Goal: Browse casually: Explore the website without a specific task or goal

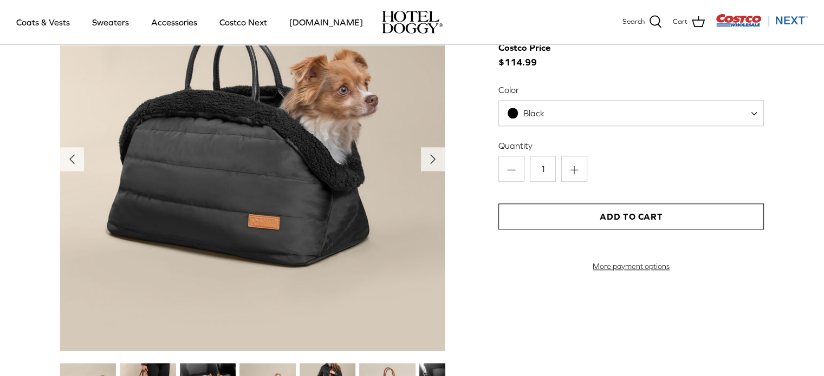
scroll to position [1083, 0]
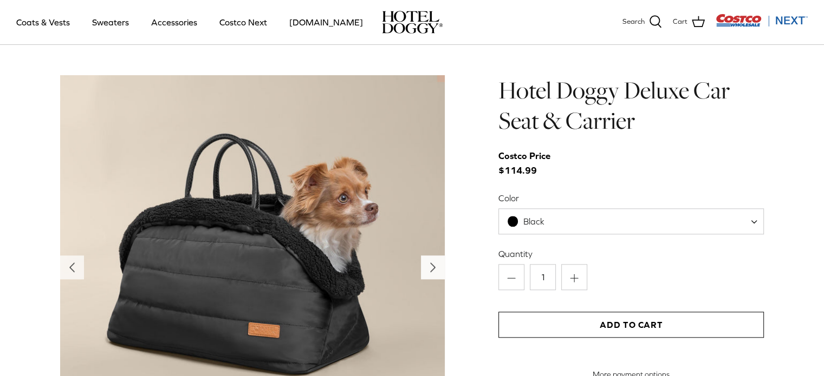
click at [425, 262] on icon "Right" at bounding box center [432, 267] width 17 height 17
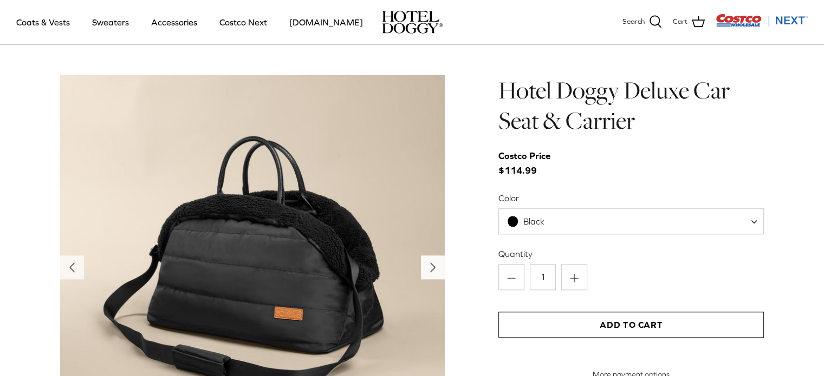
click at [425, 262] on icon "Right" at bounding box center [432, 267] width 17 height 17
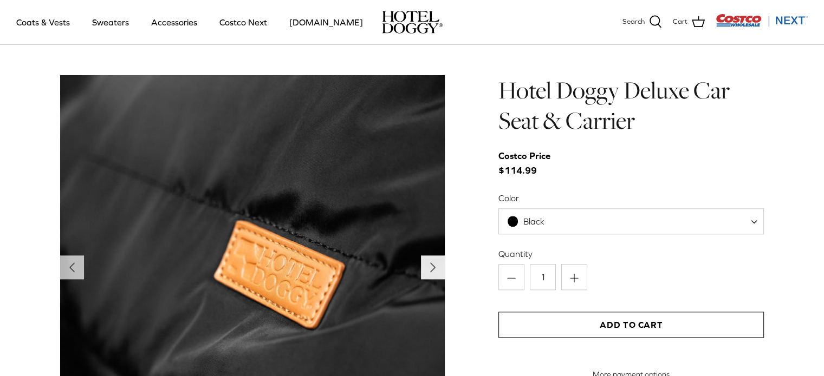
click at [425, 262] on icon "Right" at bounding box center [432, 267] width 17 height 17
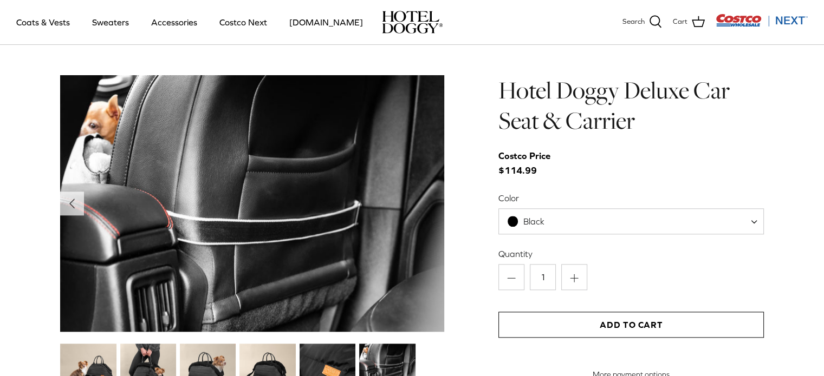
click at [425, 262] on img at bounding box center [252, 203] width 385 height 257
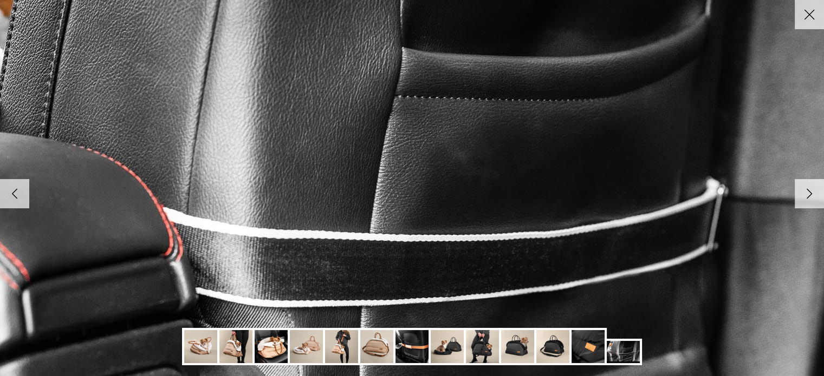
click at [425, 262] on img at bounding box center [411, 188] width 1109 height 740
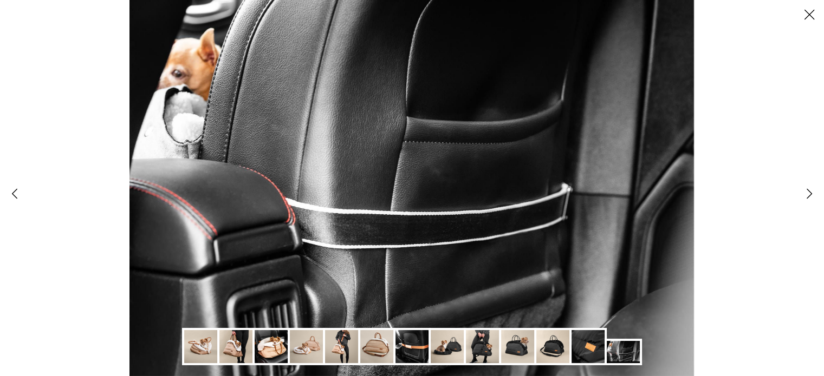
click at [425, 262] on img at bounding box center [412, 188] width 564 height 376
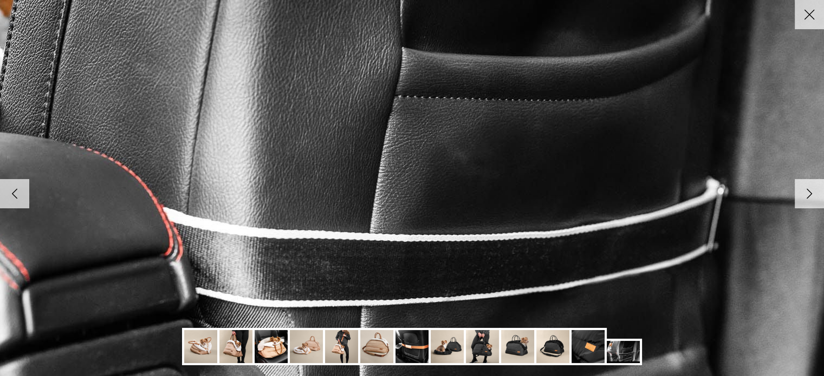
click at [425, 262] on img at bounding box center [411, 188] width 1109 height 740
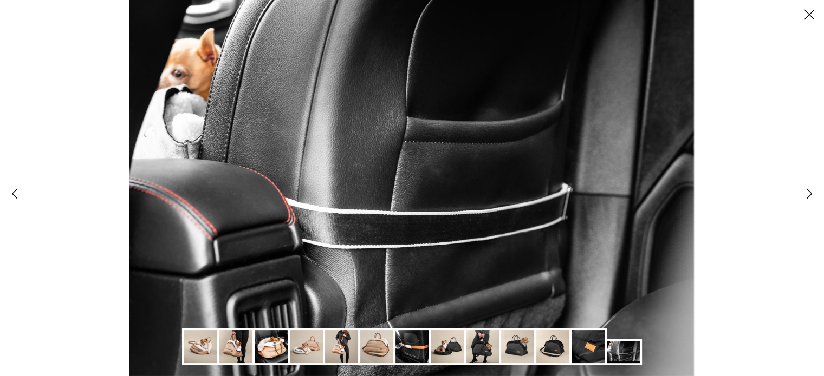
click at [425, 262] on img at bounding box center [412, 188] width 564 height 376
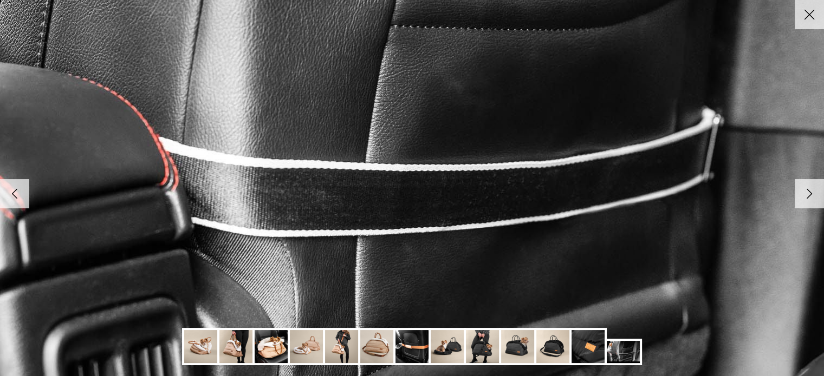
click at [425, 261] on img at bounding box center [407, 118] width 1109 height 740
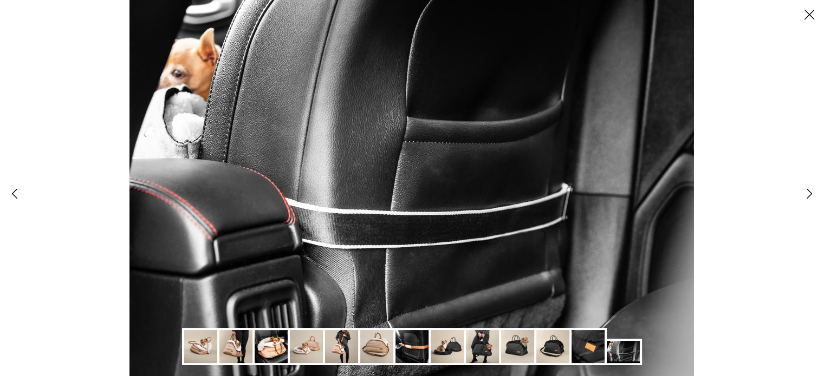
click at [809, 196] on polyline at bounding box center [809, 193] width 5 height 9
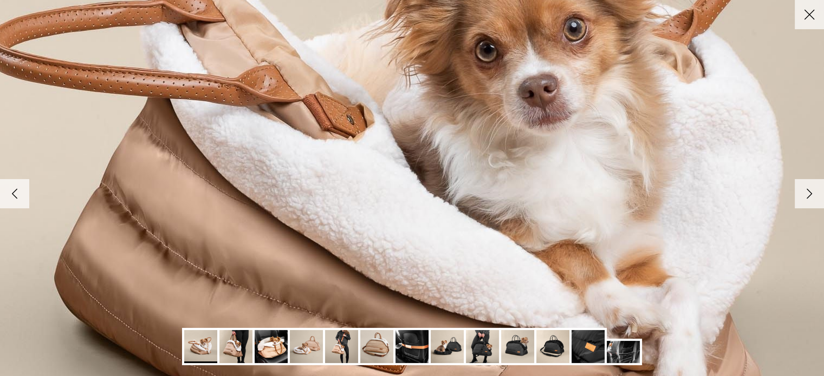
click at [809, 196] on polyline at bounding box center [809, 193] width 5 height 9
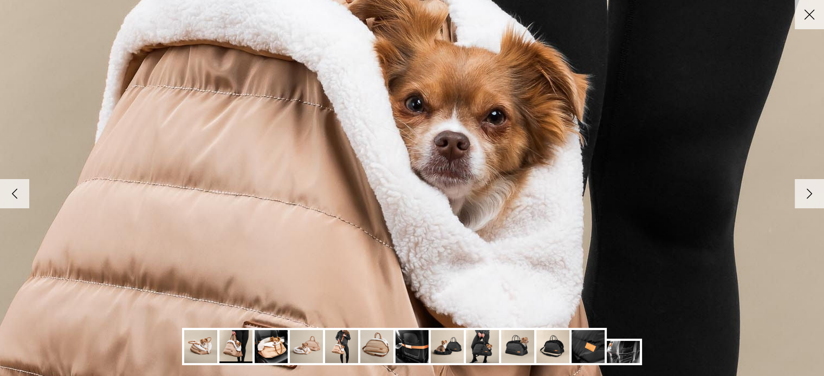
click at [809, 196] on polyline at bounding box center [809, 193] width 5 height 9
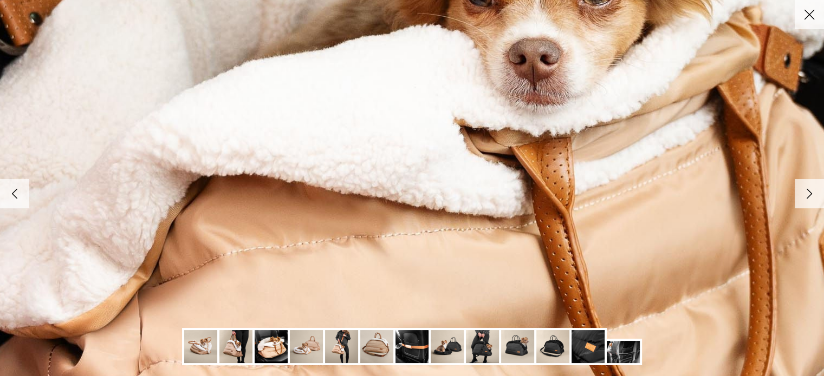
click at [809, 196] on polyline at bounding box center [809, 193] width 5 height 9
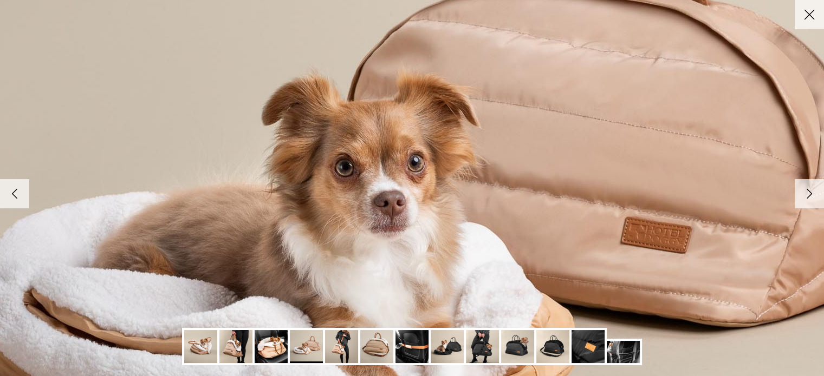
click at [809, 196] on polyline at bounding box center [809, 193] width 5 height 9
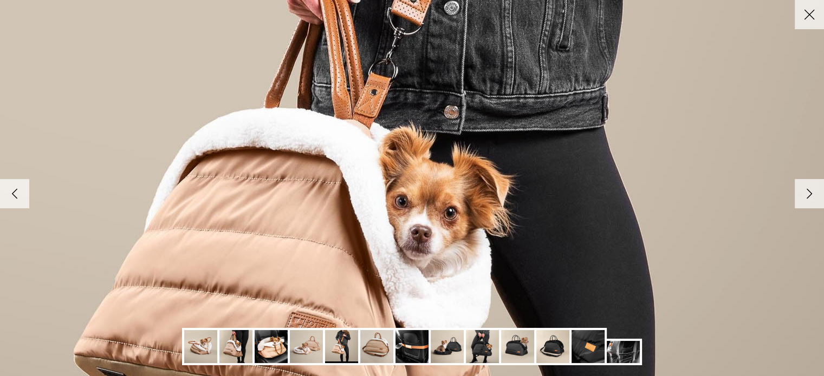
click at [809, 196] on polyline at bounding box center [809, 193] width 5 height 9
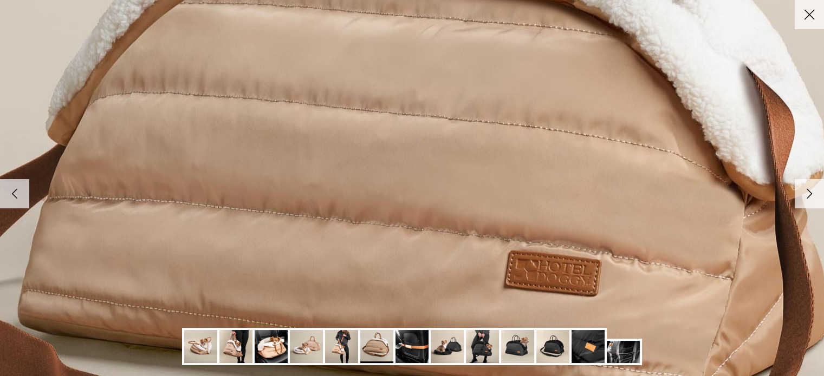
click at [809, 196] on polyline at bounding box center [809, 193] width 5 height 9
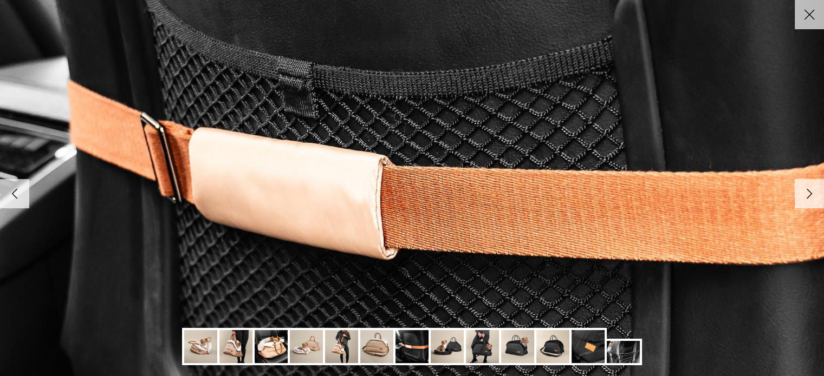
click at [809, 196] on polyline at bounding box center [809, 193] width 5 height 9
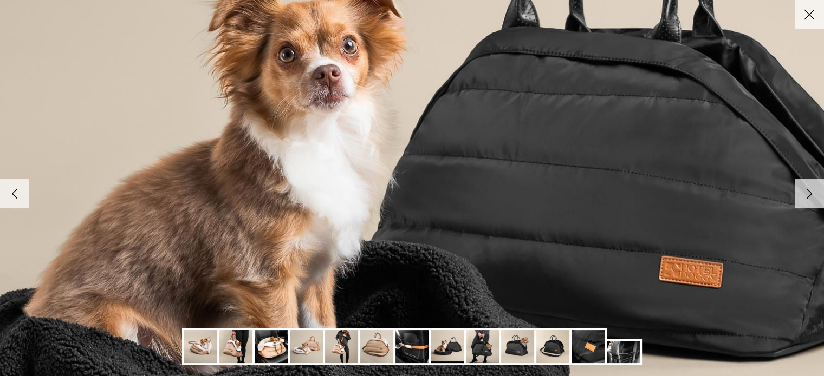
click at [809, 196] on polyline at bounding box center [809, 193] width 5 height 9
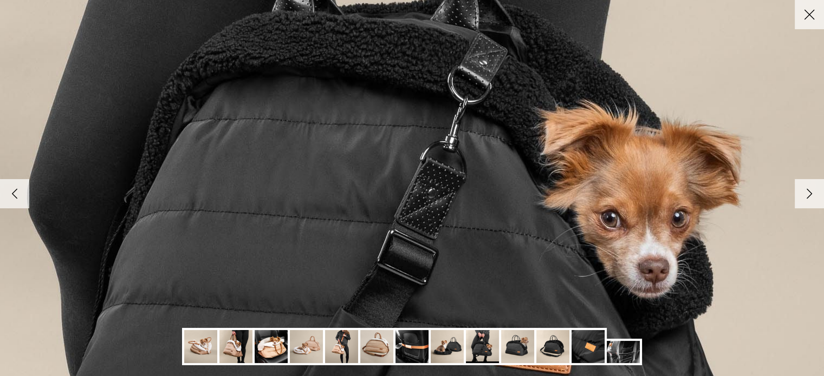
click at [809, 196] on polyline at bounding box center [809, 193] width 5 height 9
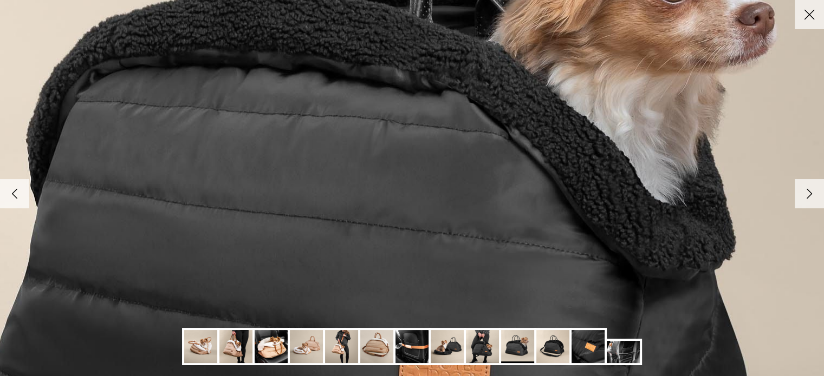
click at [809, 196] on polyline at bounding box center [809, 193] width 5 height 9
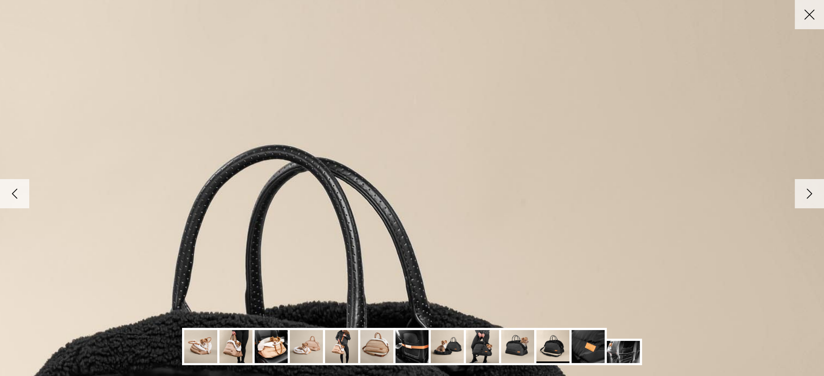
click at [808, 16] on line at bounding box center [809, 14] width 9 height 9
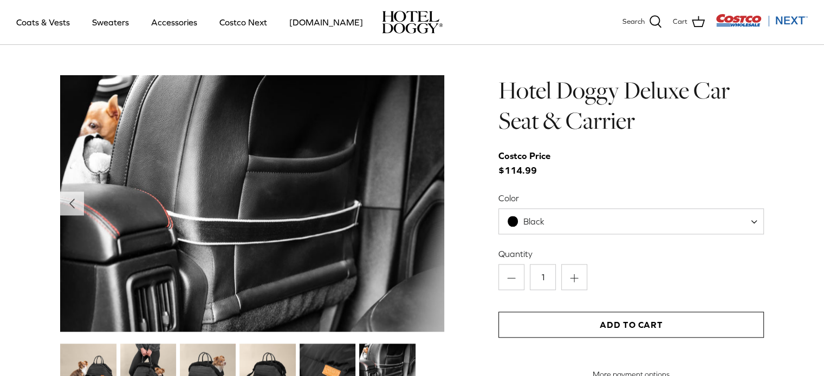
click at [669, 226] on span "Black" at bounding box center [630, 222] width 265 height 26
select select "Tan"
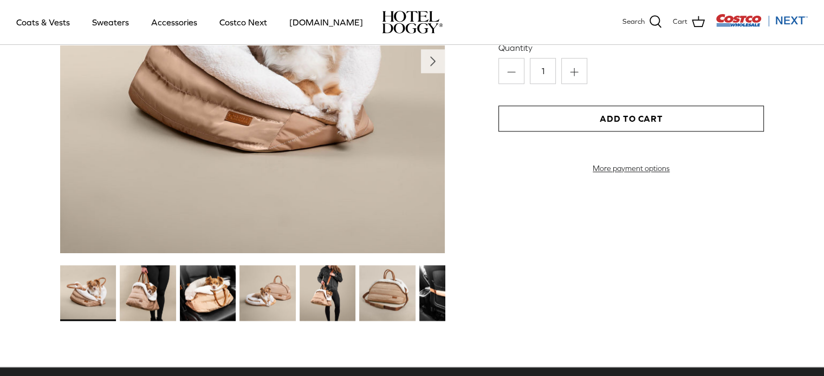
scroll to position [1073, 0]
